Goal: Find specific page/section: Find specific page/section

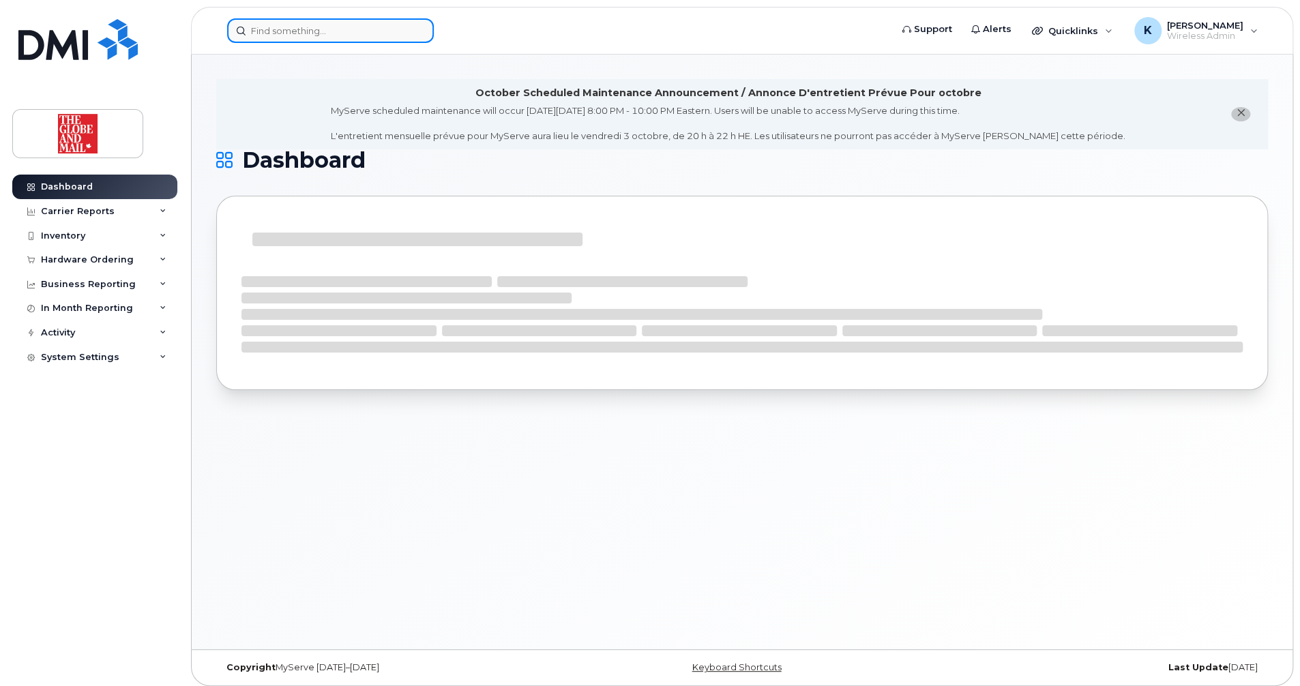
click at [292, 31] on input at bounding box center [330, 30] width 207 height 25
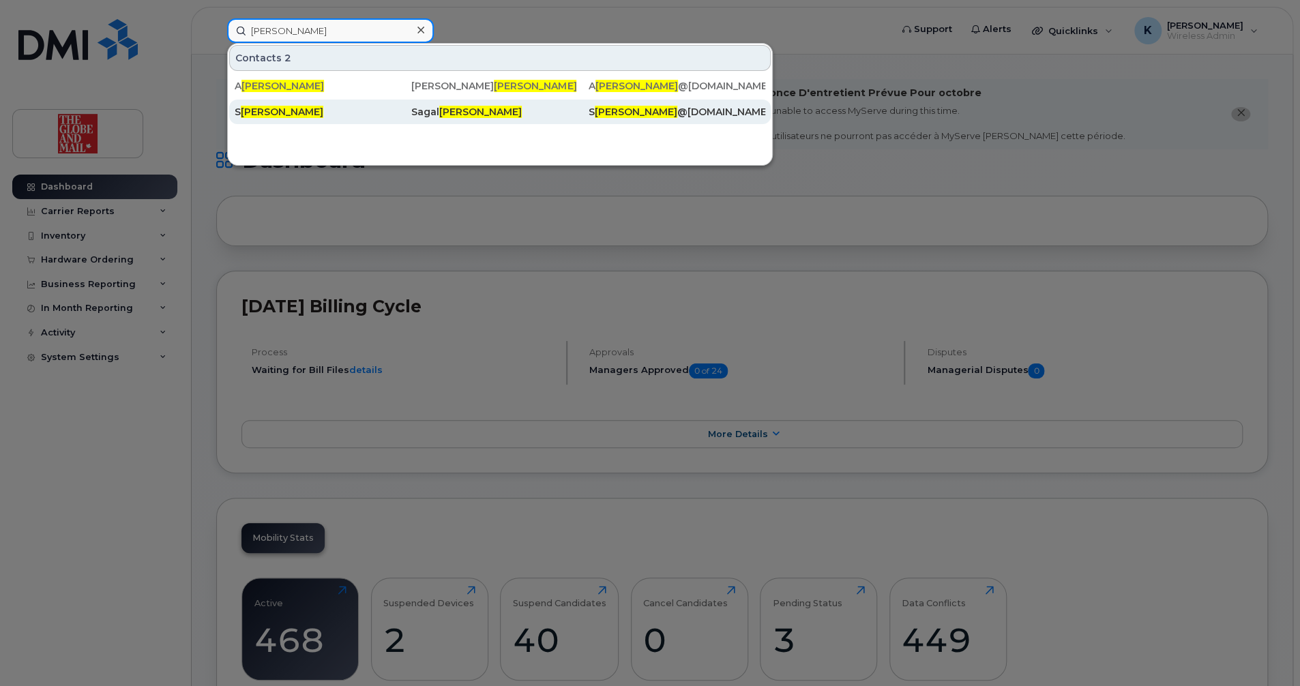
type input "[PERSON_NAME]"
click at [445, 111] on span "[PERSON_NAME]" at bounding box center [480, 112] width 82 height 12
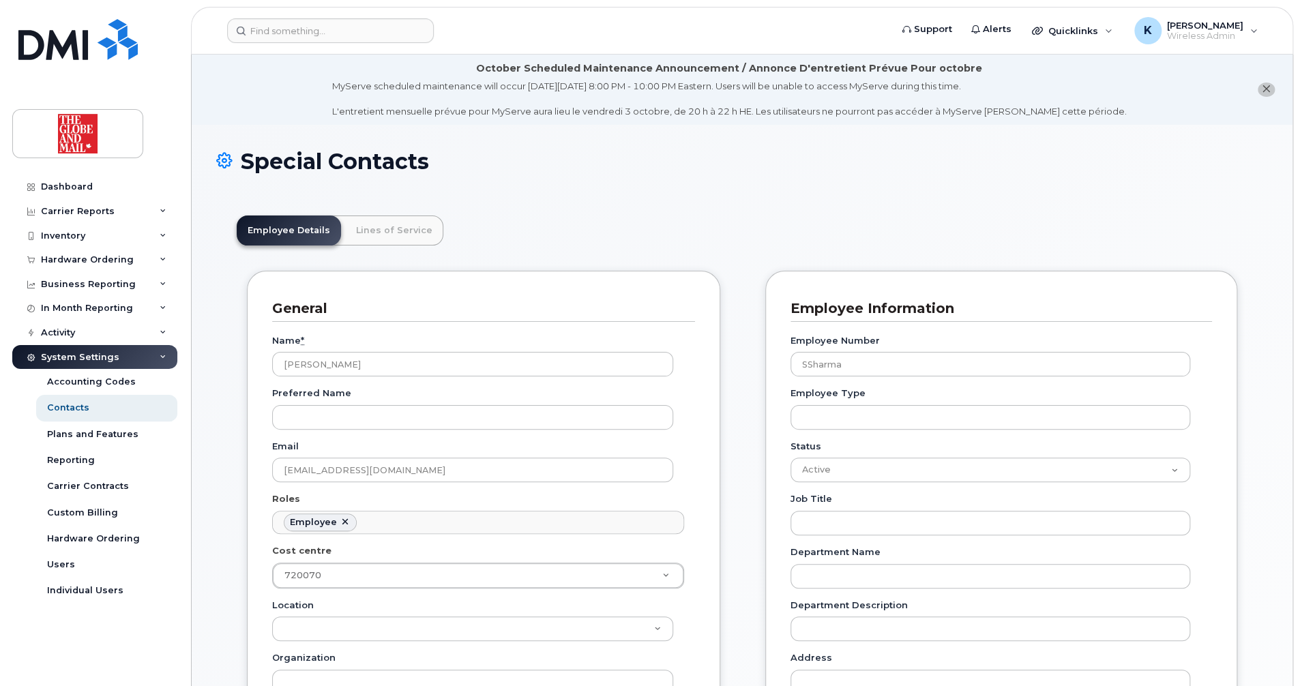
scroll to position [41, 0]
